Goal: Check status: Check status

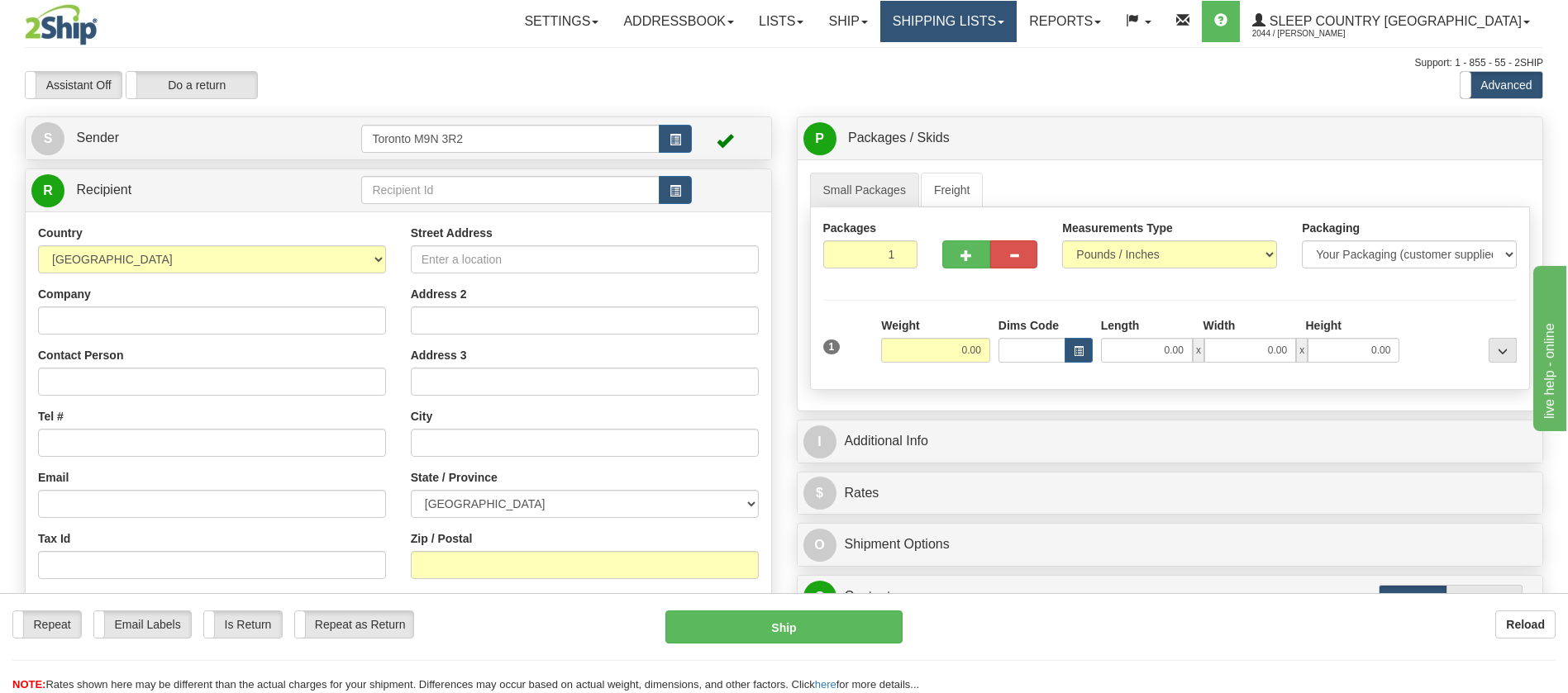
drag, startPoint x: 1007, startPoint y: 22, endPoint x: 1021, endPoint y: 68, distance: 48.1
click at [1006, 24] on link "Shipping lists" at bounding box center [948, 21] width 136 height 41
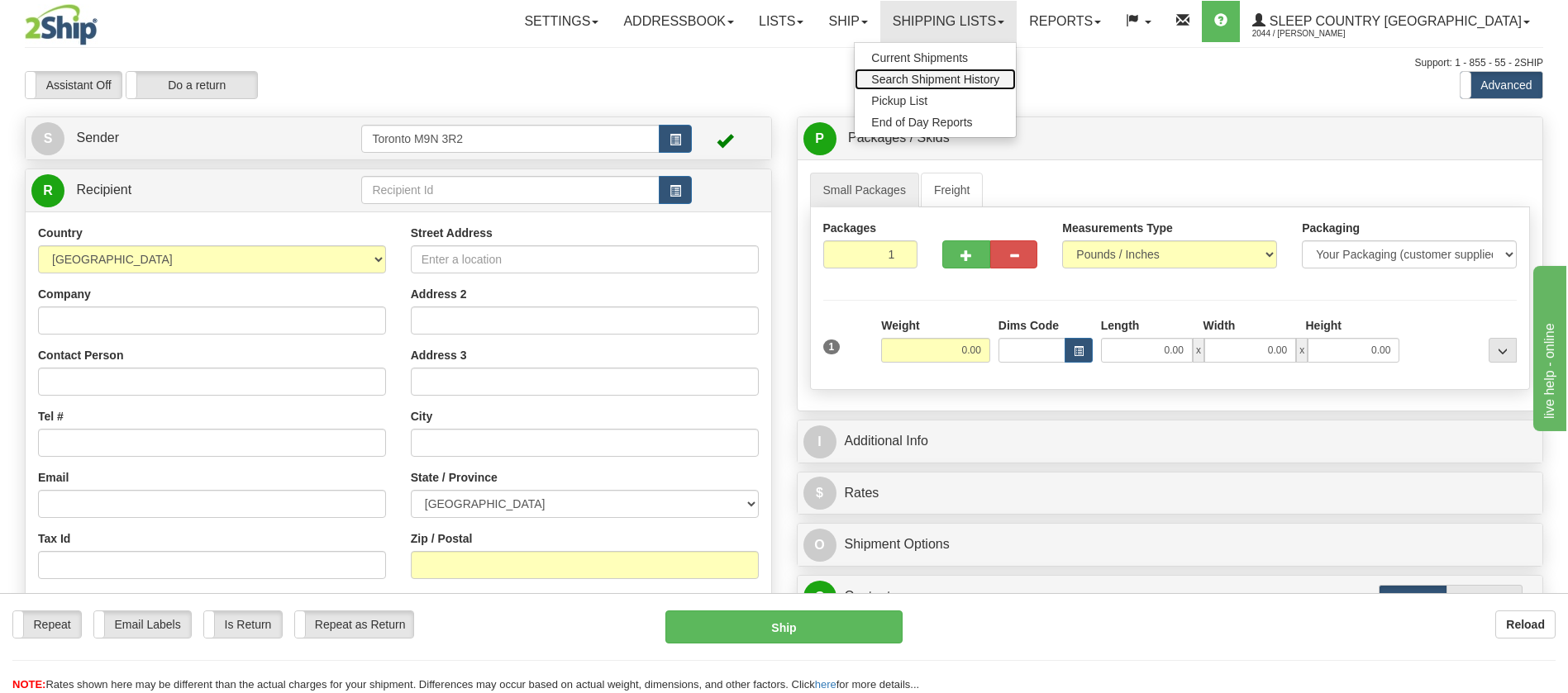
click at [999, 76] on span "Search Shipment History" at bounding box center [935, 79] width 128 height 13
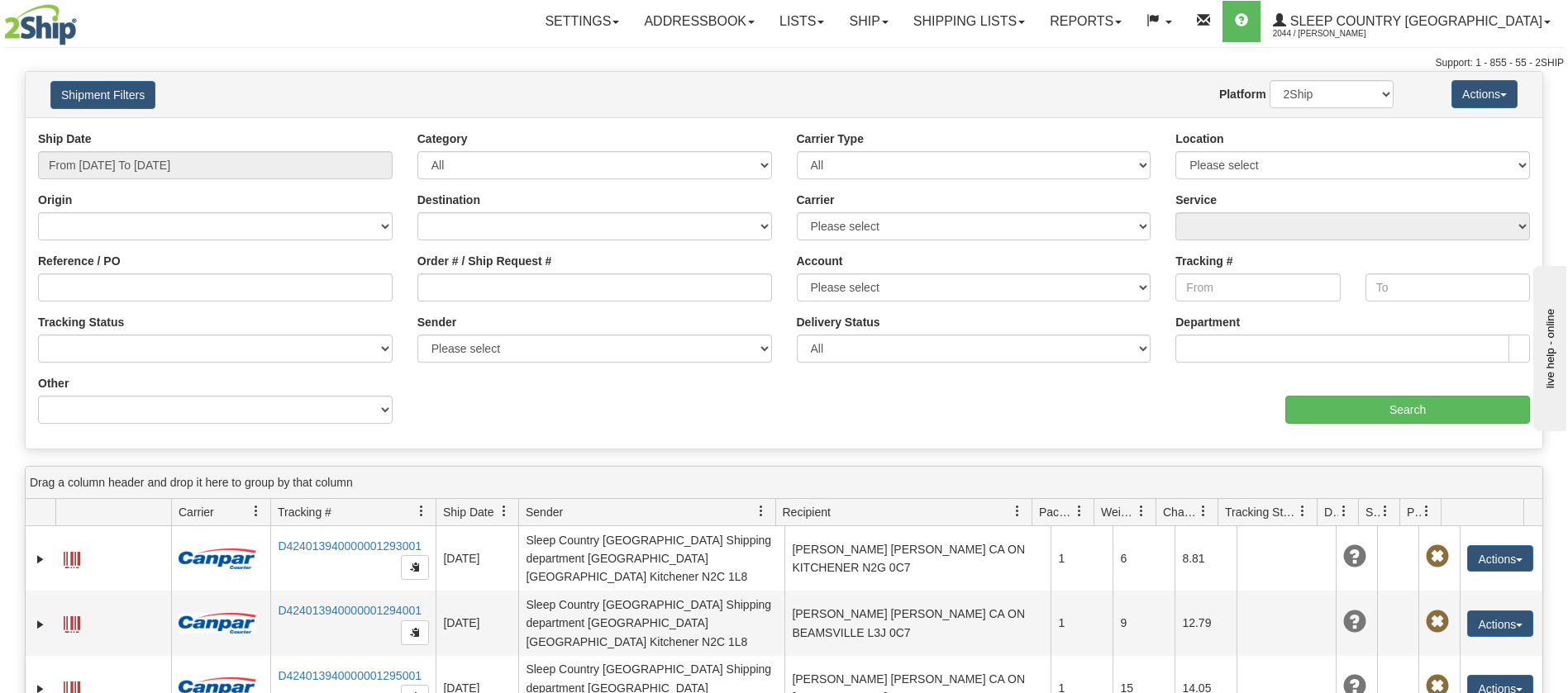
click at [96, 331] on div "Tracking Status No Tracking Info Delivered In Transit Out For Delivery Exceptio…" at bounding box center [214, 337] width 354 height 48
click at [197, 285] on input "Reference / PO" at bounding box center [214, 287] width 354 height 28
paste input "9002H994652"
type input "9002H994652"
drag, startPoint x: 1382, startPoint y: 87, endPoint x: 1377, endPoint y: 97, distance: 11.2
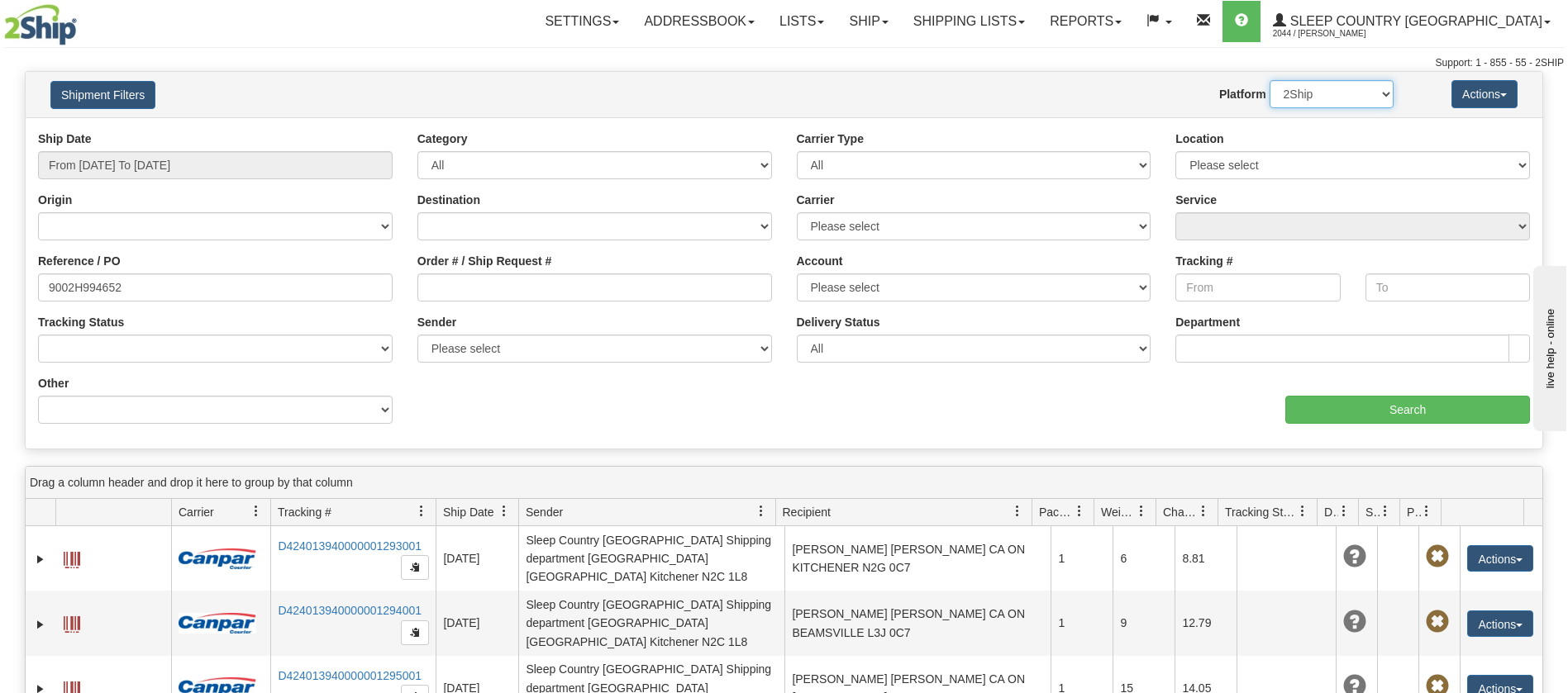
click at [1381, 87] on select "2Ship Imported" at bounding box center [1332, 94] width 124 height 28
select select "1"
click at [1270, 80] on select "2Ship Imported" at bounding box center [1332, 94] width 124 height 28
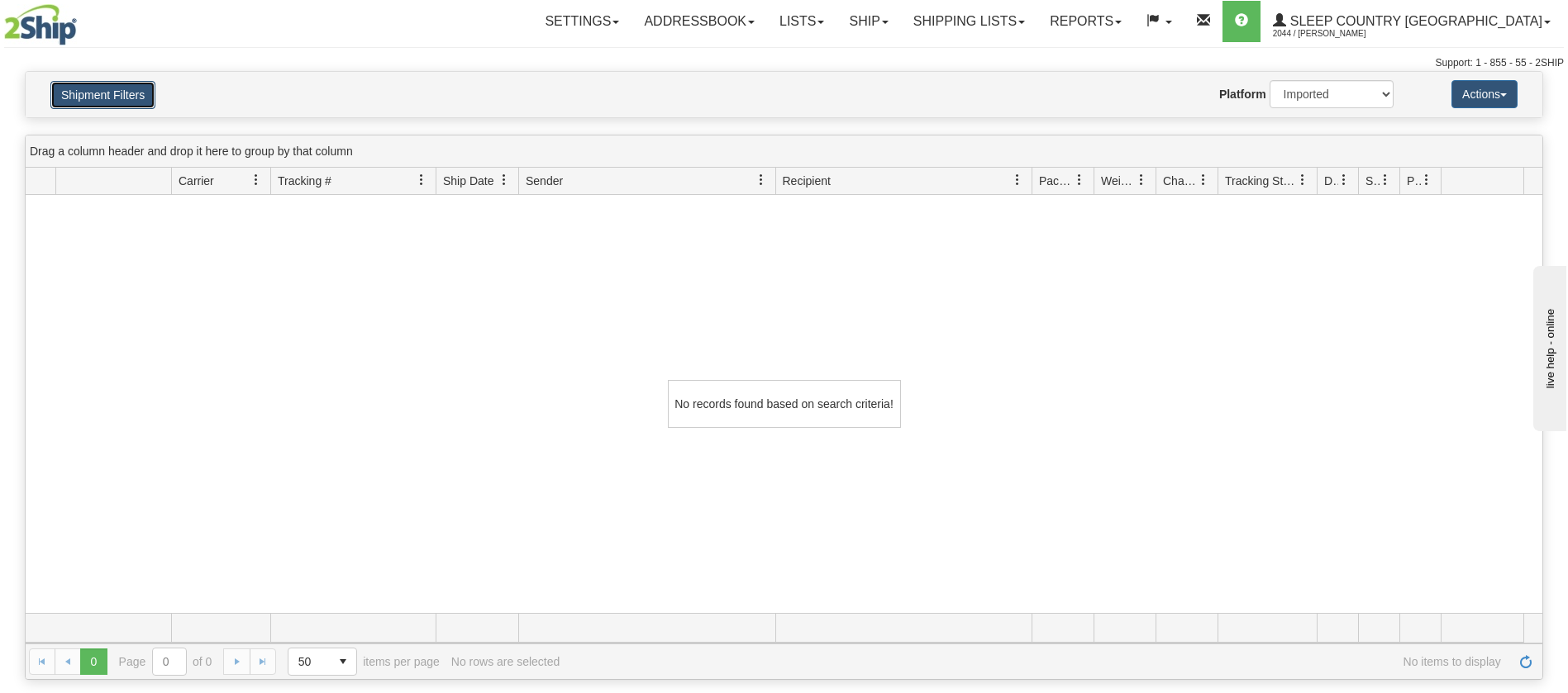
click at [146, 91] on button "Shipment Filters" at bounding box center [102, 95] width 105 height 28
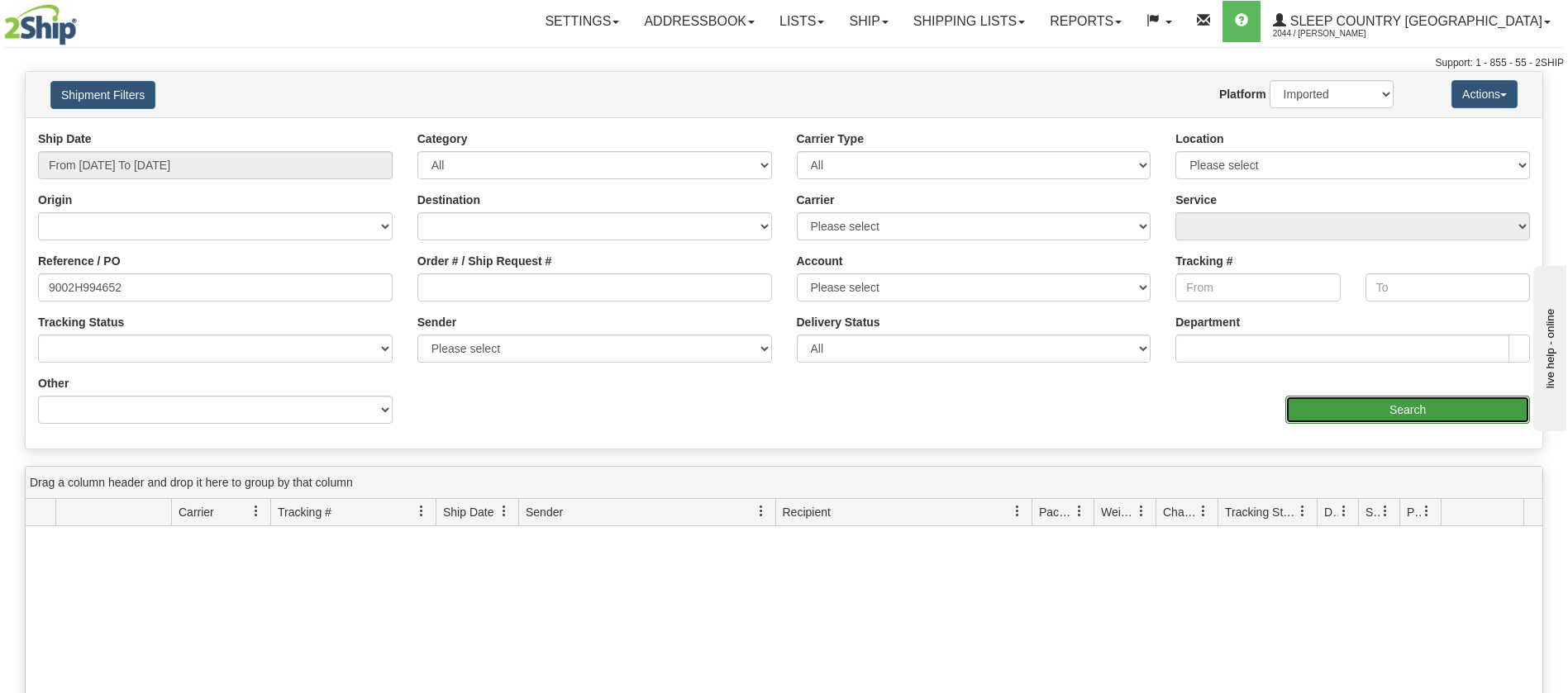
click at [1406, 396] on input "Search" at bounding box center [1407, 409] width 244 height 28
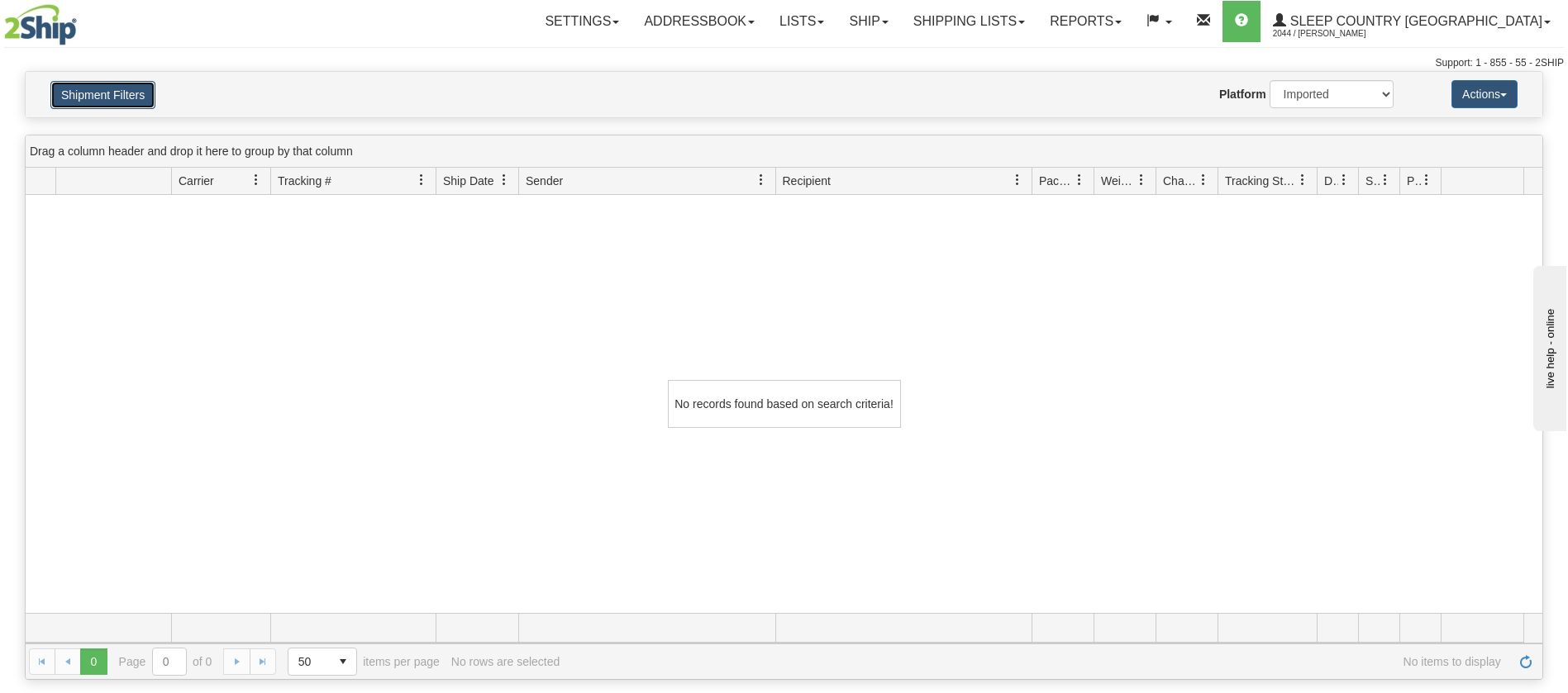
click at [117, 102] on button "Shipment Filters" at bounding box center [102, 95] width 105 height 28
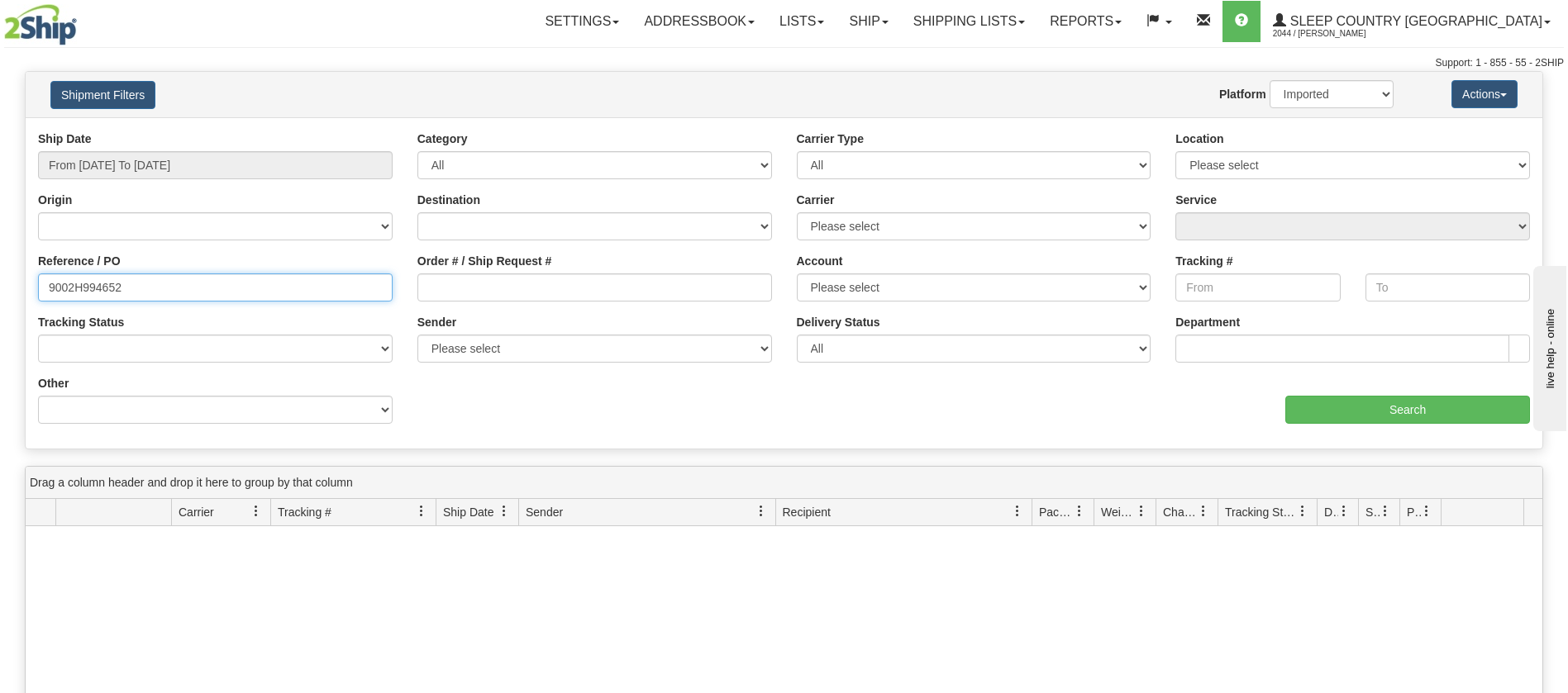
drag, startPoint x: 137, startPoint y: 285, endPoint x: 18, endPoint y: 296, distance: 119.5
click at [0, 292] on div "Please wait... × Confirm Delete Delete Cancel × Confirm Delete Yes No Cancel × …" at bounding box center [784, 541] width 1568 height 940
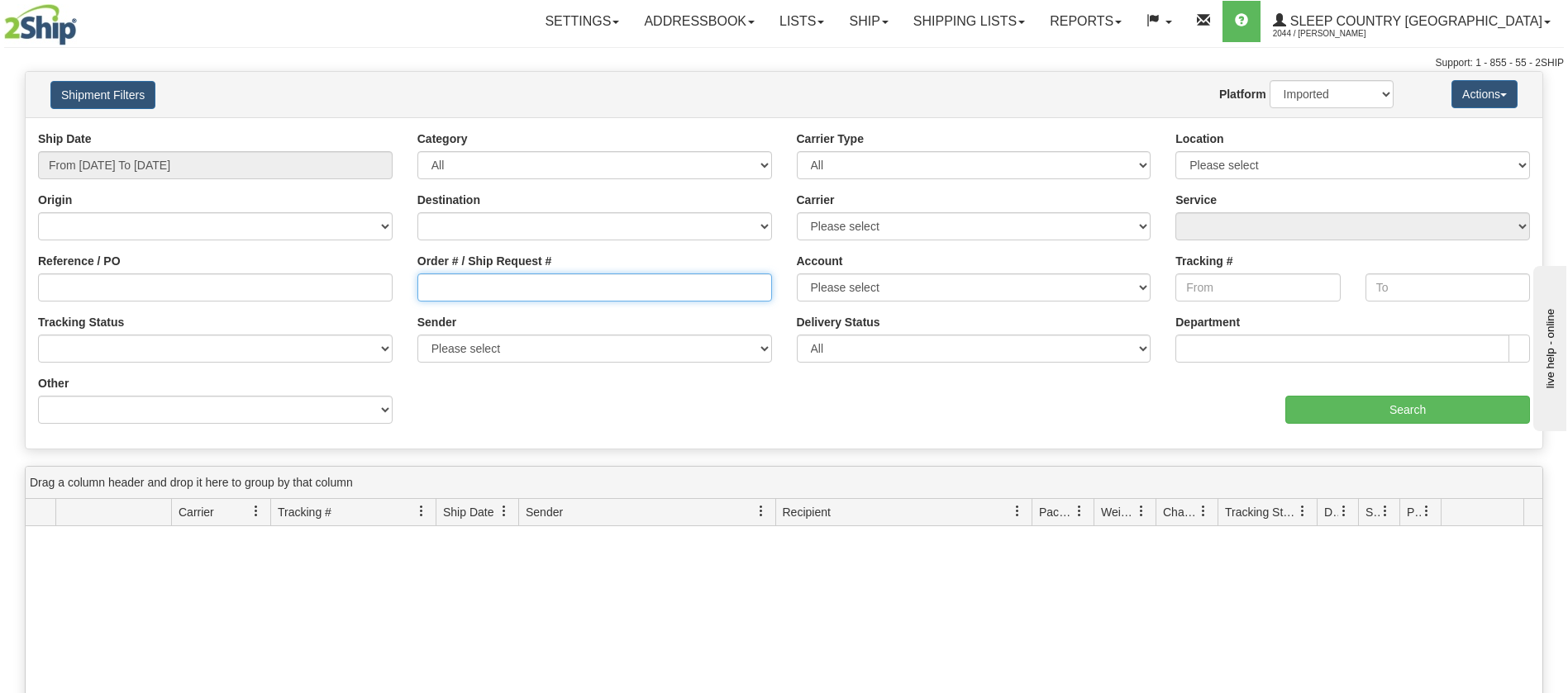
click at [618, 286] on input "Order # / Ship Request #" at bounding box center [594, 287] width 354 height 28
paste input "9002H994652"
type input "9002H994652"
click at [1514, 393] on div "aaa Search" at bounding box center [1163, 399] width 759 height 48
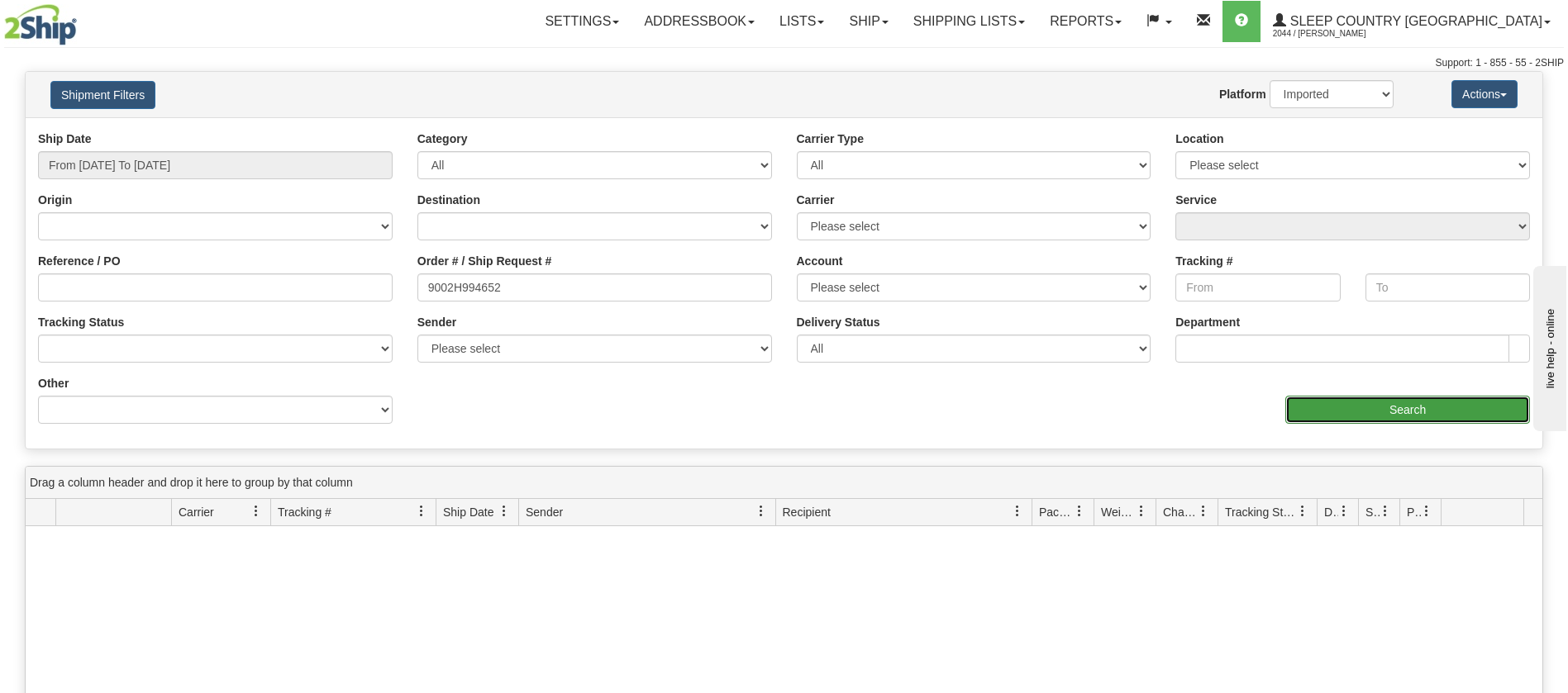
click at [1452, 409] on input "Search" at bounding box center [1407, 409] width 244 height 28
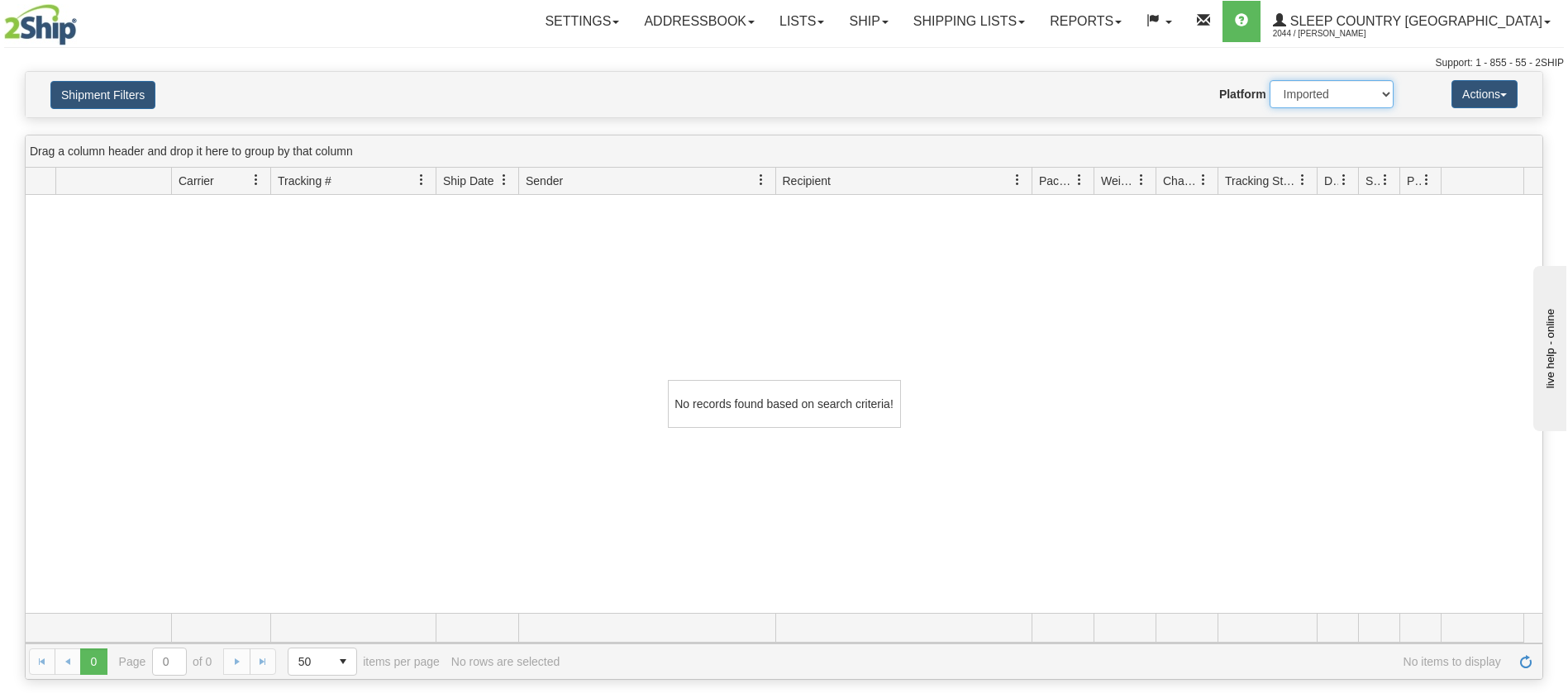
click at [1361, 80] on select "2Ship Imported" at bounding box center [1332, 94] width 124 height 28
select select "0"
click at [1270, 80] on select "2Ship Imported" at bounding box center [1332, 94] width 124 height 28
click at [110, 99] on button "Shipment Filters" at bounding box center [102, 95] width 105 height 28
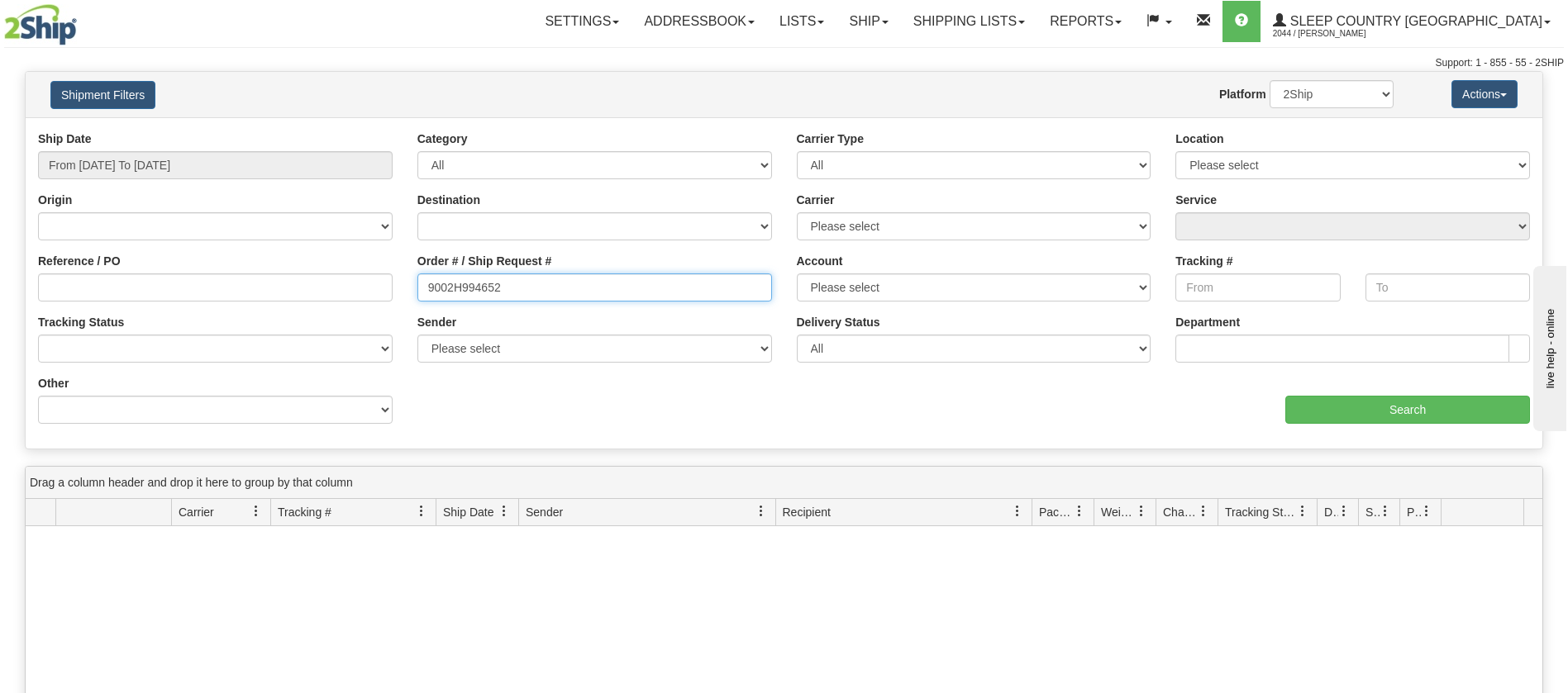
click at [554, 273] on input "9002H994652" at bounding box center [594, 287] width 354 height 28
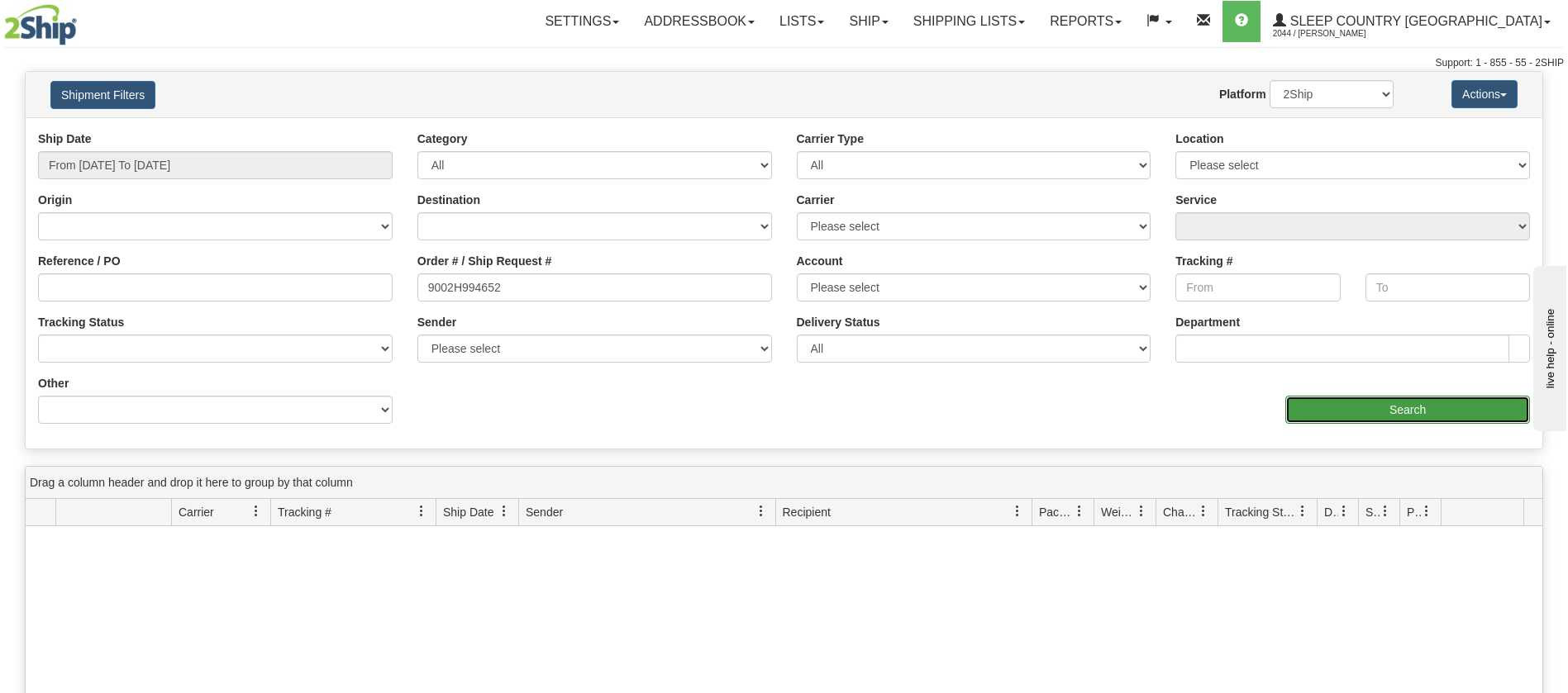
click at [1409, 413] on input "Search" at bounding box center [1407, 409] width 244 height 28
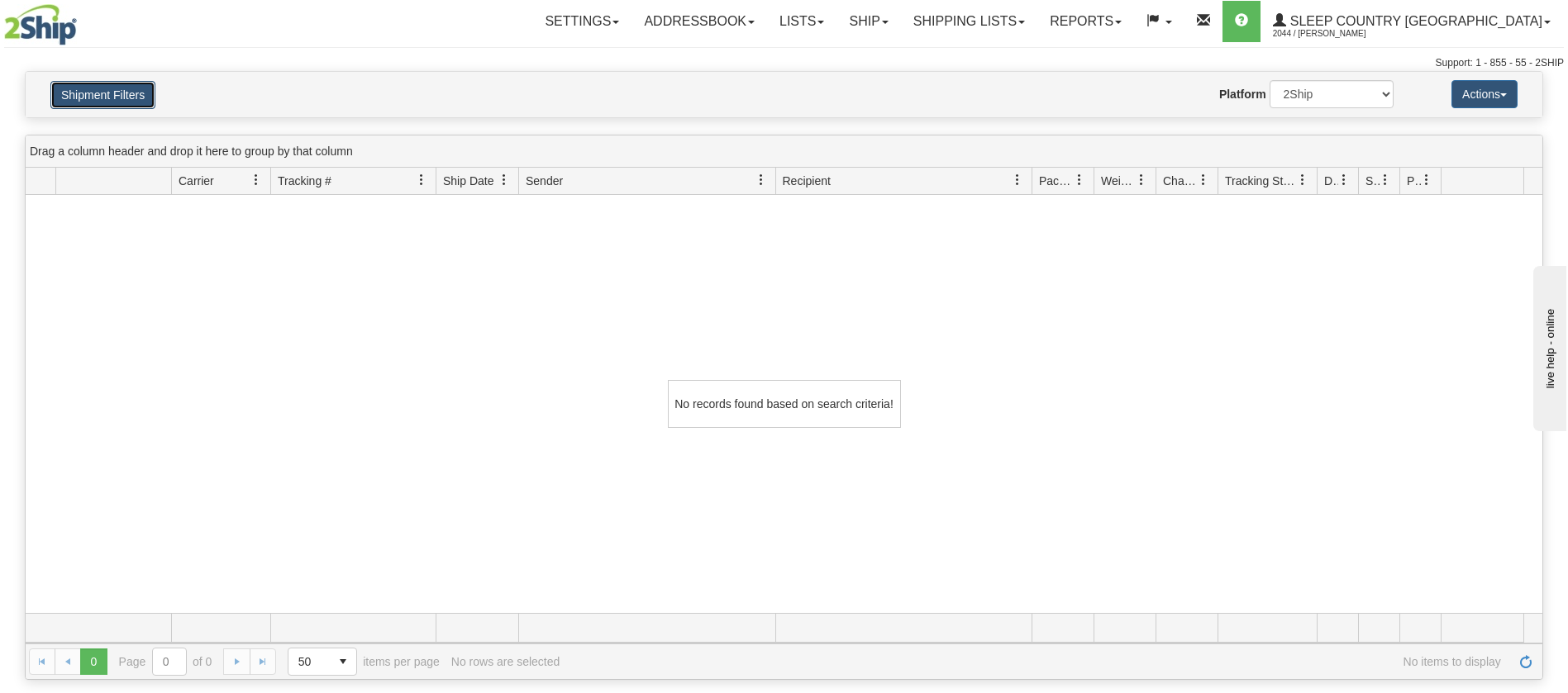
click at [95, 93] on button "Shipment Filters" at bounding box center [102, 95] width 105 height 28
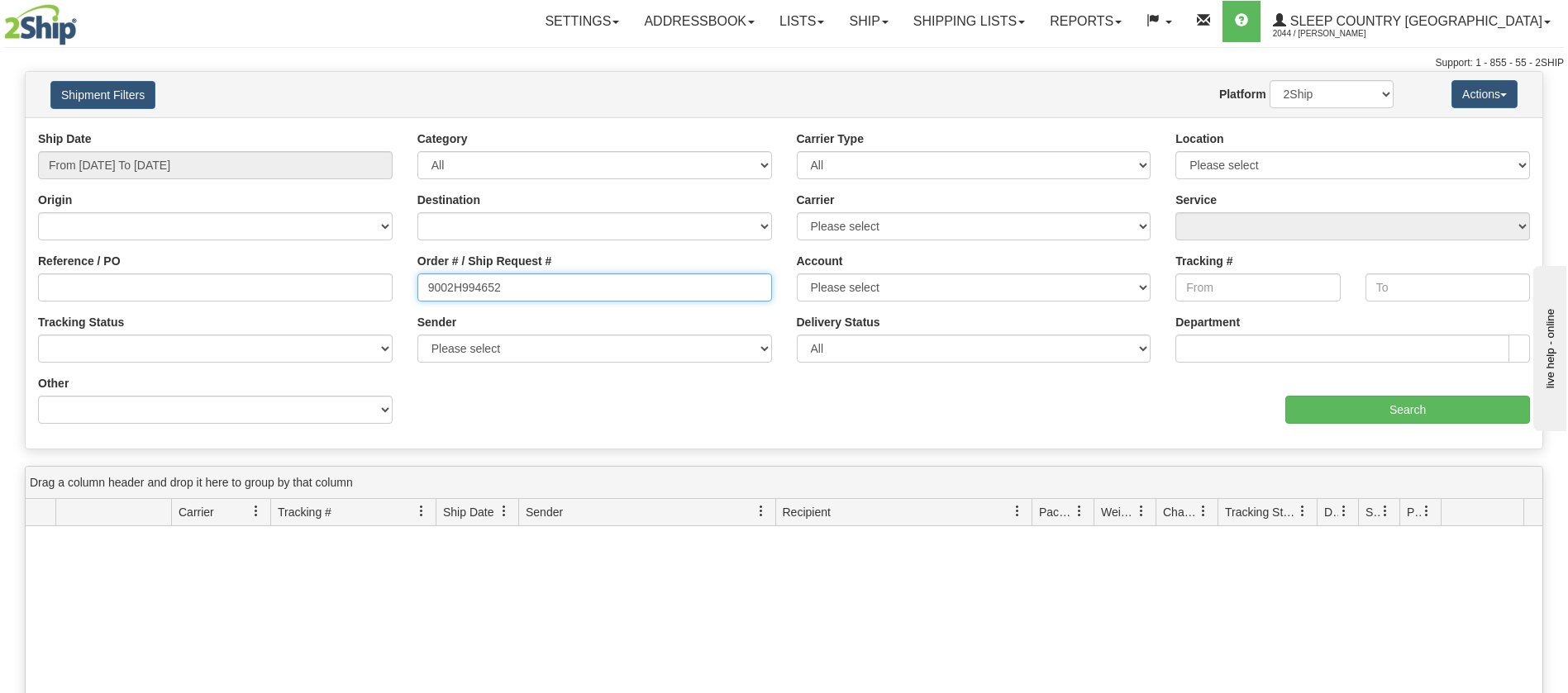
drag, startPoint x: 555, startPoint y: 285, endPoint x: 334, endPoint y: 288, distance: 221.0
click at [334, 131] on div "Reference / PO Order # / Ship Request # 9002H994652 Account Please select Canad…" at bounding box center [784, 131] width 1517 height 0
click at [243, 302] on div "Reference / PO" at bounding box center [215, 284] width 380 height 61
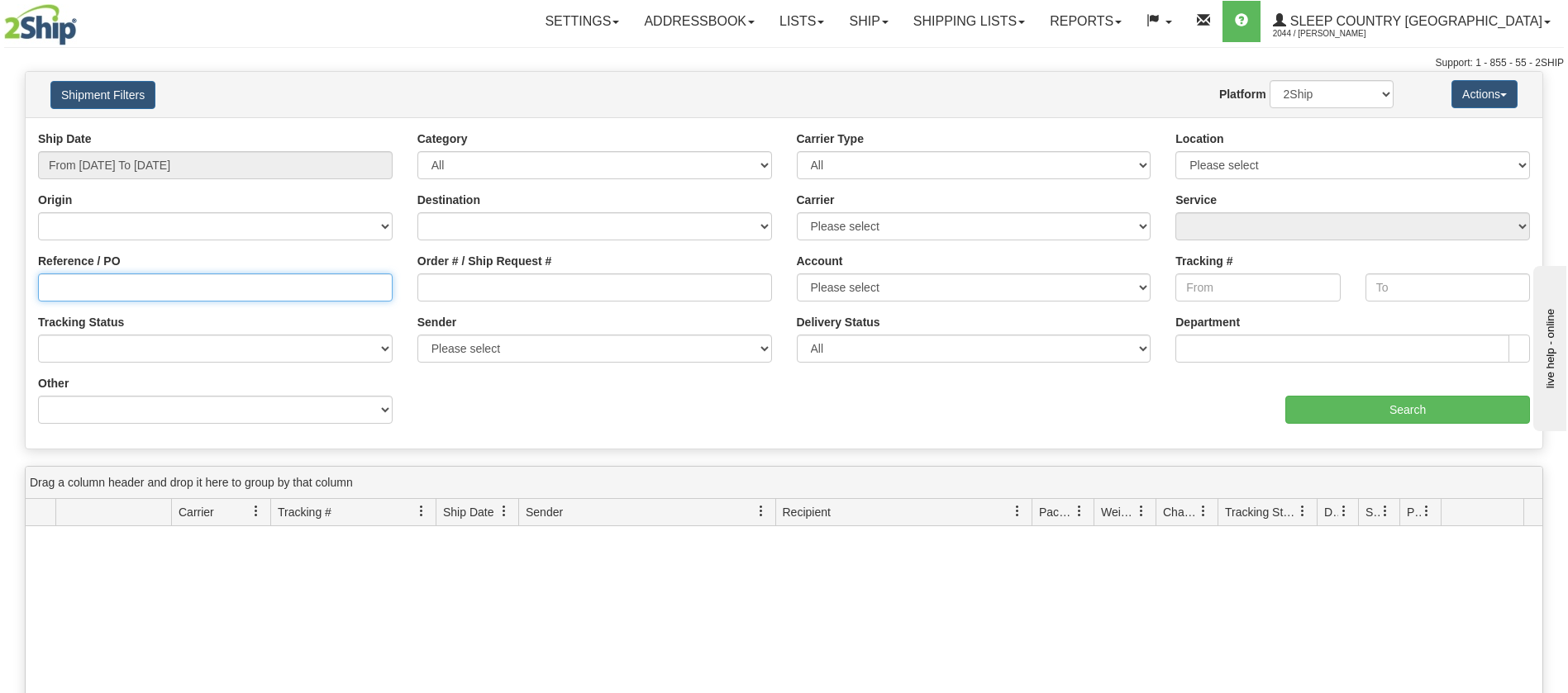
click at [243, 300] on input "Reference / PO" at bounding box center [214, 287] width 354 height 28
paste input "9002H994652"
type input "9002H994652"
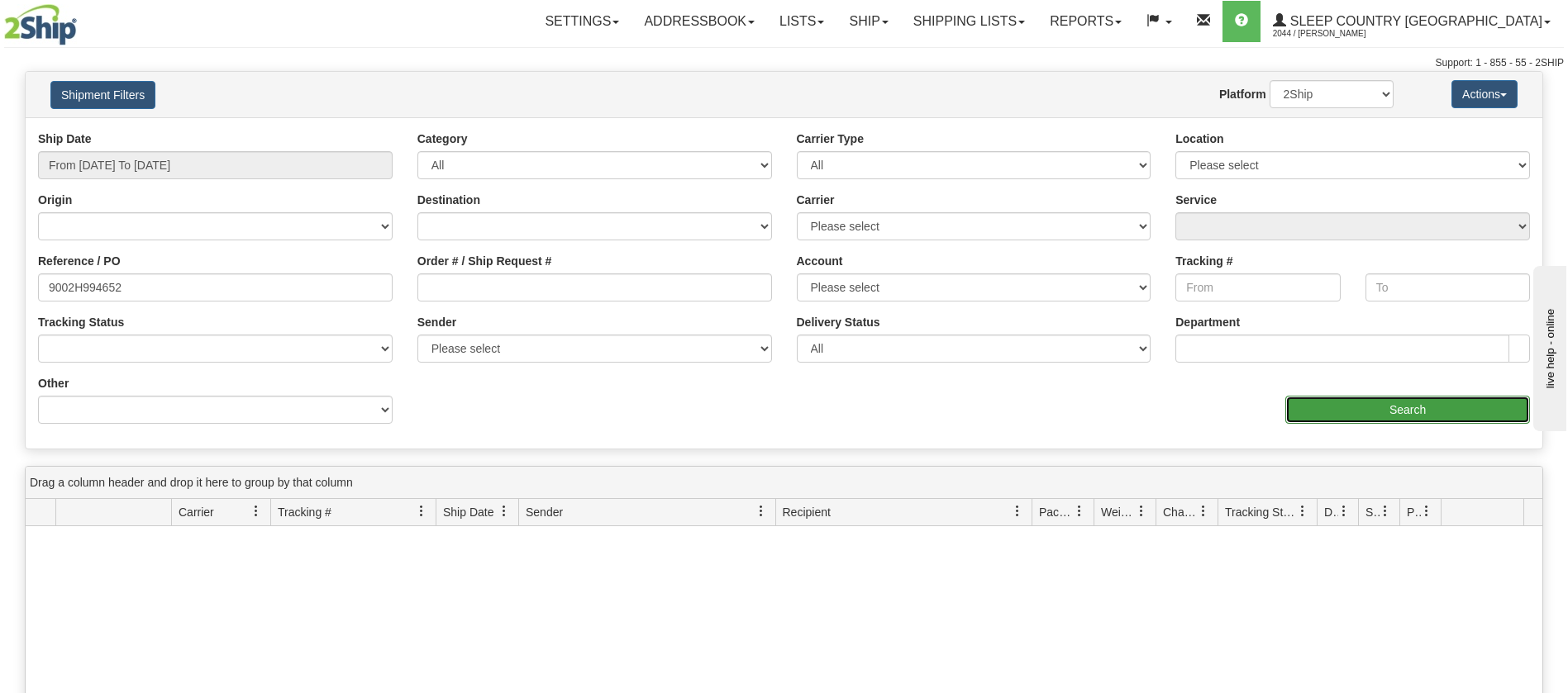
click at [1475, 409] on input "Search" at bounding box center [1407, 409] width 244 height 28
